Goal: Task Accomplishment & Management: Understand process/instructions

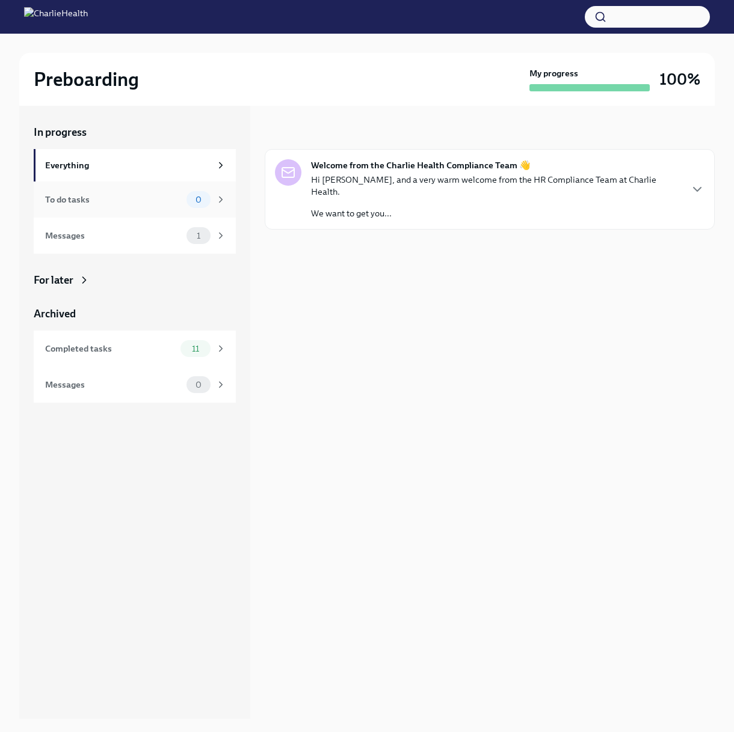
click at [147, 212] on div "To do tasks 0" at bounding box center [135, 200] width 202 height 36
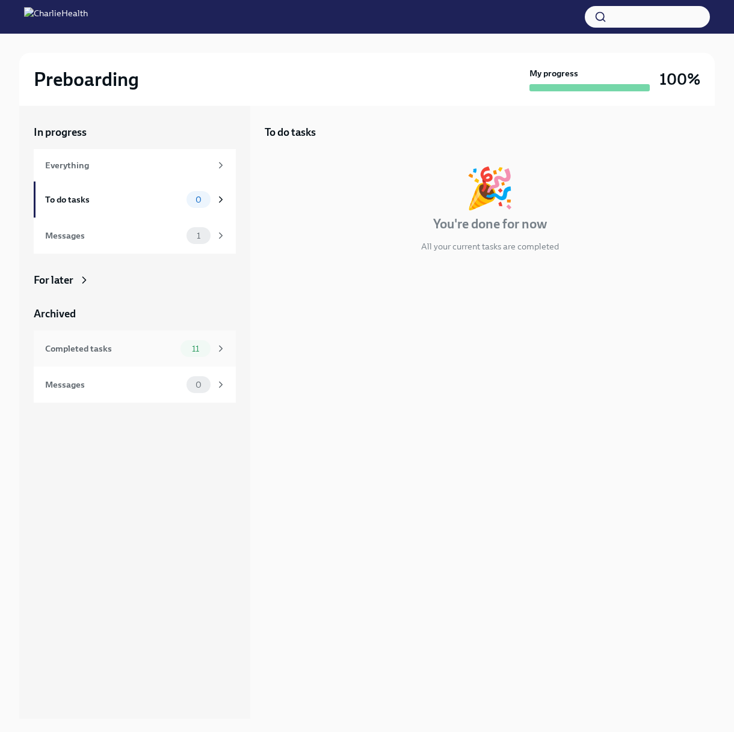
click at [158, 341] on div "Completed tasks 11" at bounding box center [135, 348] width 181 height 17
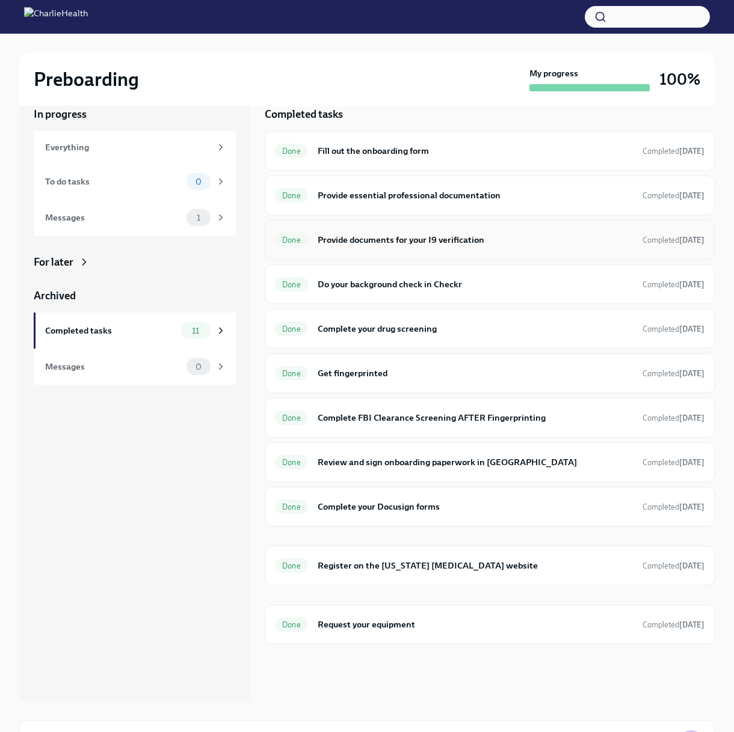
scroll to position [60, 0]
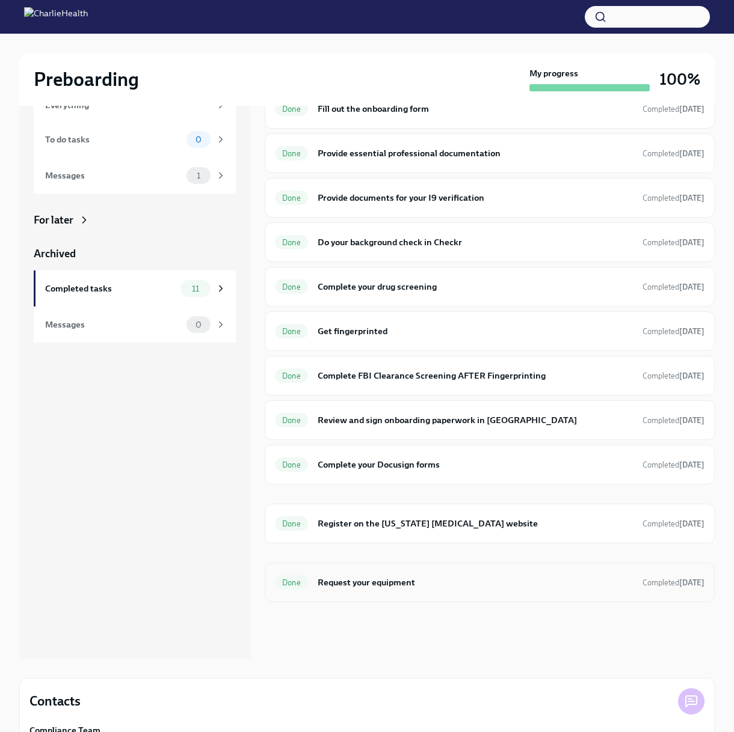
click at [462, 573] on div "Done Request your equipment Completed [DATE]" at bounding box center [489, 582] width 429 height 19
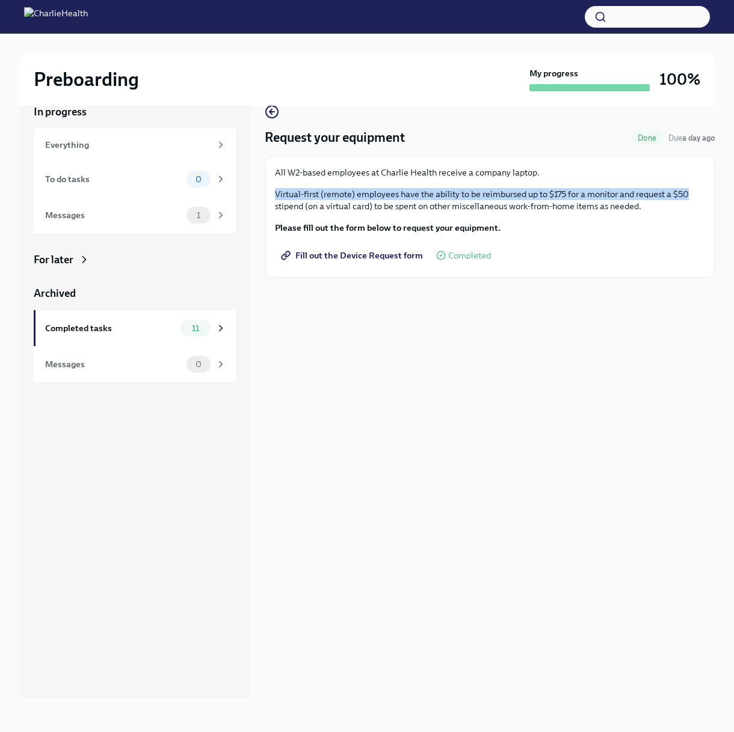
drag, startPoint x: 274, startPoint y: 191, endPoint x: 688, endPoint y: 198, distance: 414.3
click at [688, 198] on div "All W2-based employees at Charlie Health receive a company laptop. Virtual-firs…" at bounding box center [490, 216] width 450 height 121
click at [688, 198] on p "Virtual-first (remote) employees have the ability to be reimbursed up to $175 f…" at bounding box center [489, 200] width 429 height 24
